Goal: Navigation & Orientation: Find specific page/section

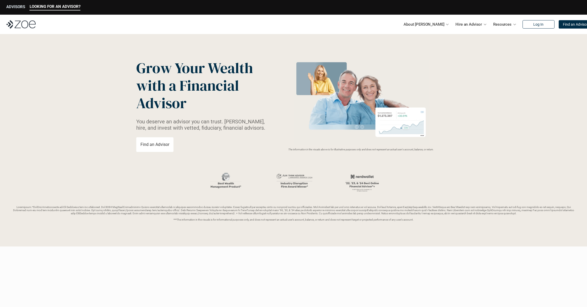
click at [17, 8] on p "ADVISORS" at bounding box center [15, 6] width 19 height 5
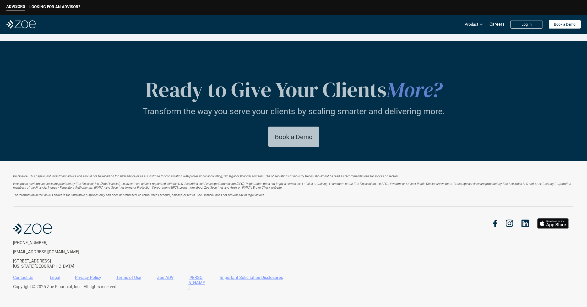
scroll to position [903, 0]
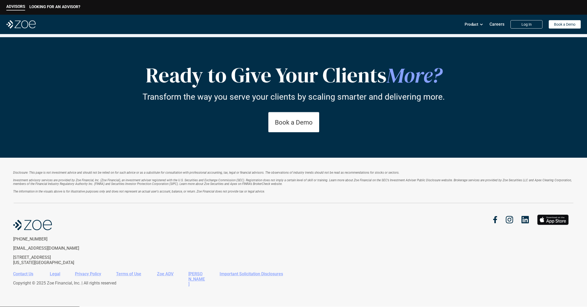
click at [166, 275] on link "Zoe ADV" at bounding box center [165, 274] width 17 height 5
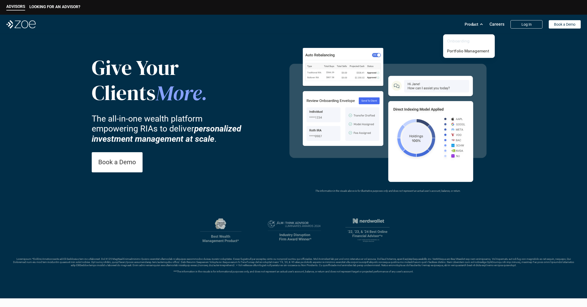
click at [460, 40] on link "Onboarding" at bounding box center [458, 41] width 23 height 5
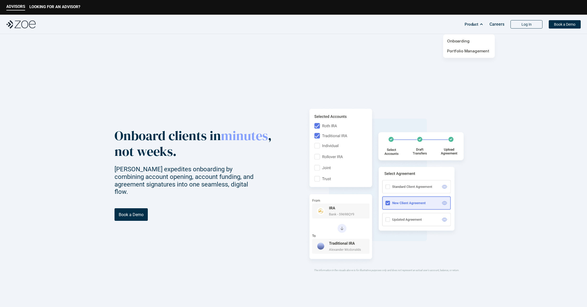
click at [477, 25] on p "Product" at bounding box center [472, 24] width 14 height 8
click at [469, 51] on link "Portfolio Management" at bounding box center [468, 50] width 42 height 5
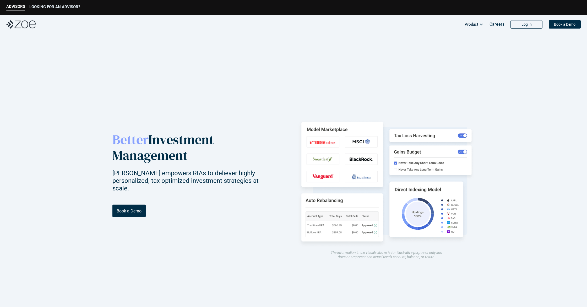
scroll to position [0, 0]
